Goal: Task Accomplishment & Management: Use online tool/utility

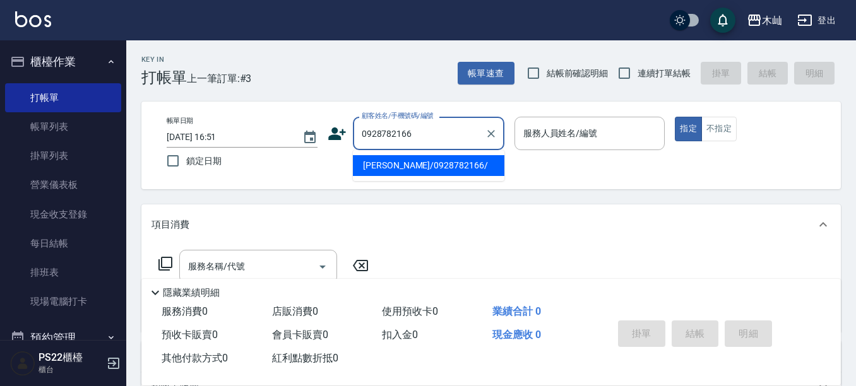
type input "[PERSON_NAME]/0928782166/"
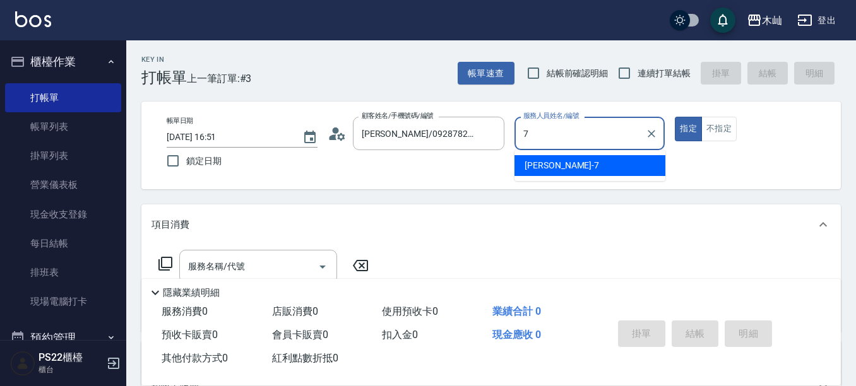
type input "[PERSON_NAME]-7"
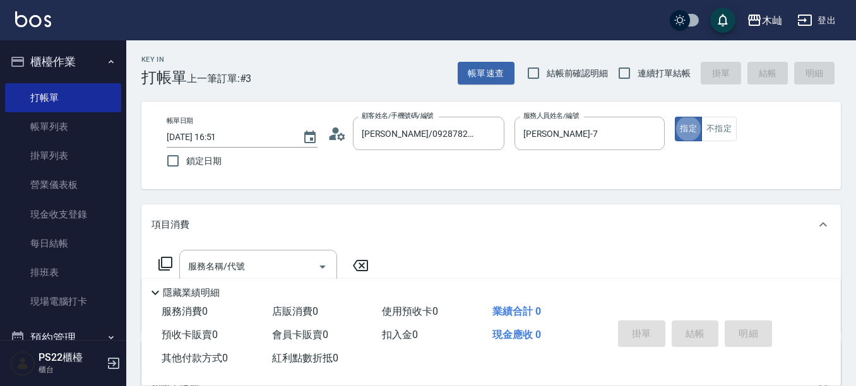
type button "true"
click at [705, 127] on button "不指定" at bounding box center [718, 129] width 35 height 25
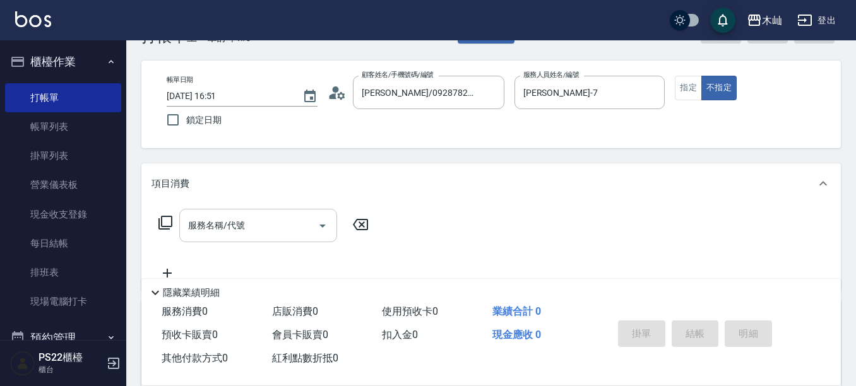
scroll to position [63, 0]
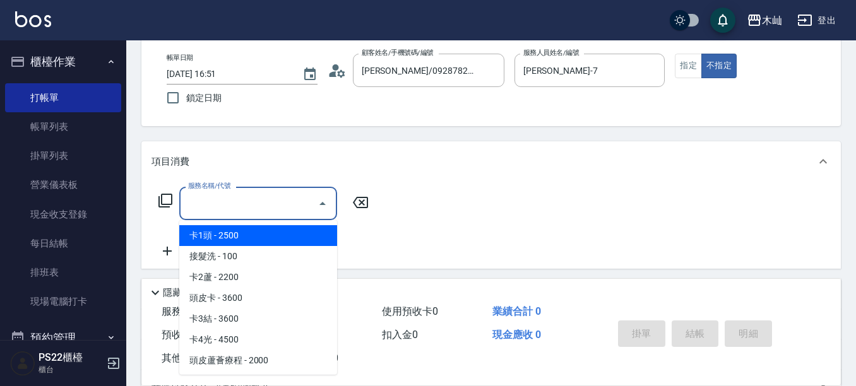
click at [192, 198] on div "服務名稱/代號 服務名稱/代號" at bounding box center [258, 203] width 158 height 33
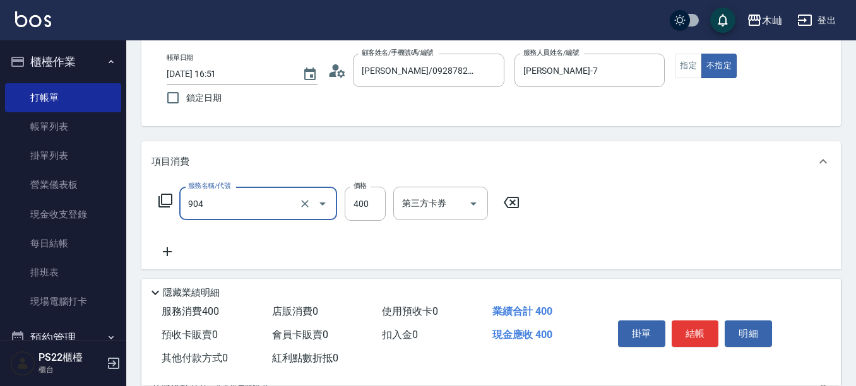
type input "精油洗+瞬護(904)"
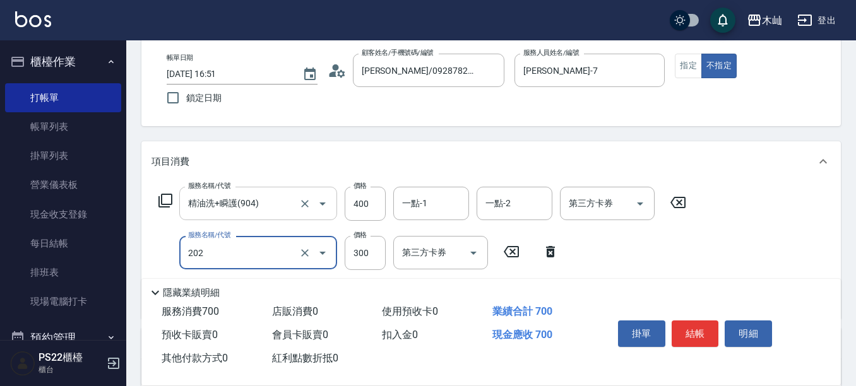
type input "單剪(202)"
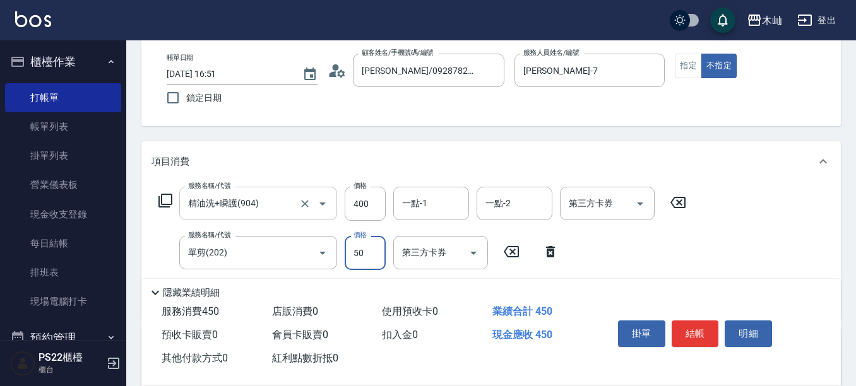
type input "50"
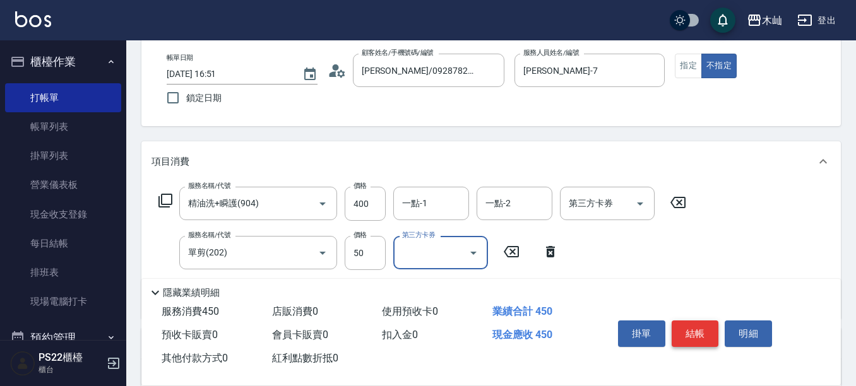
click at [702, 334] on button "結帳" at bounding box center [695, 334] width 47 height 27
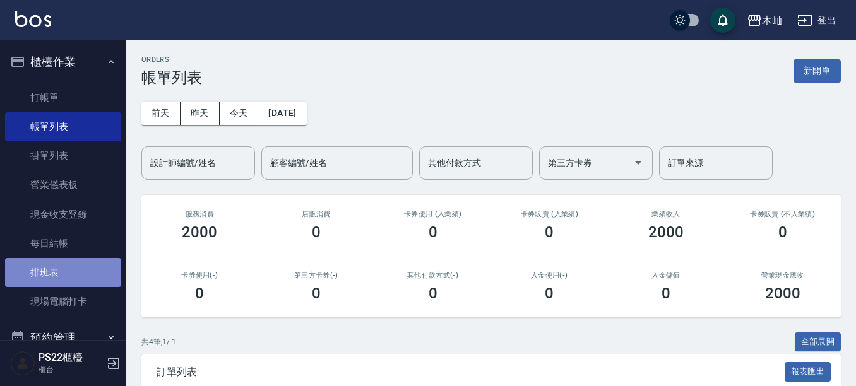
click at [86, 271] on link "排班表" at bounding box center [63, 272] width 116 height 29
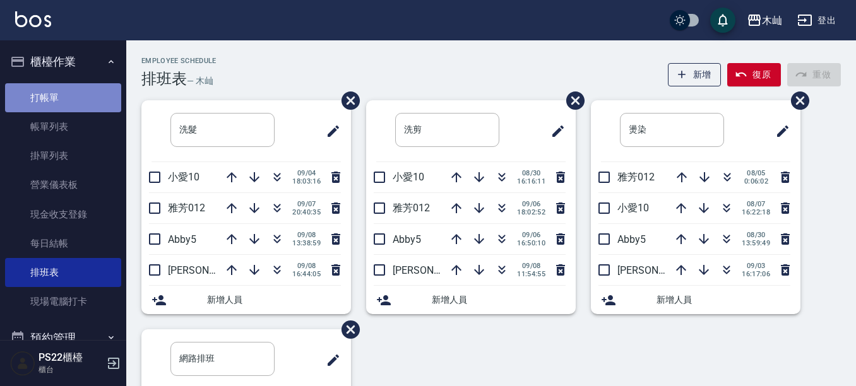
click at [86, 107] on link "打帳單" at bounding box center [63, 97] width 116 height 29
